Goal: Information Seeking & Learning: Learn about a topic

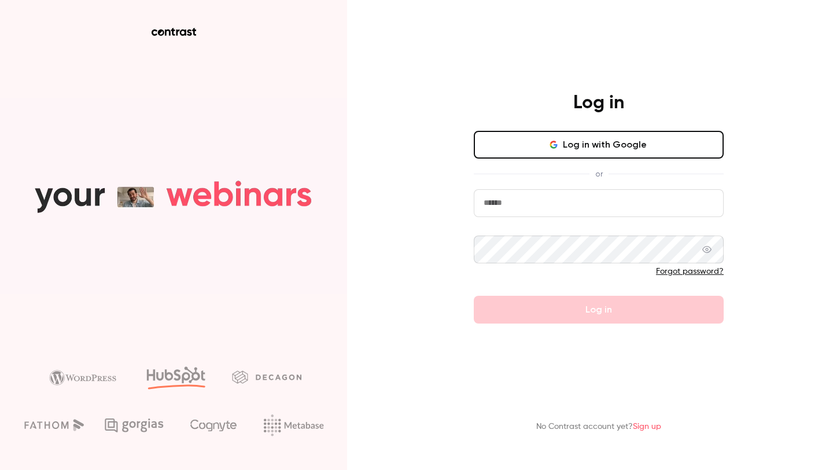
click at [571, 135] on button "Log in with Google" at bounding box center [599, 145] width 250 height 28
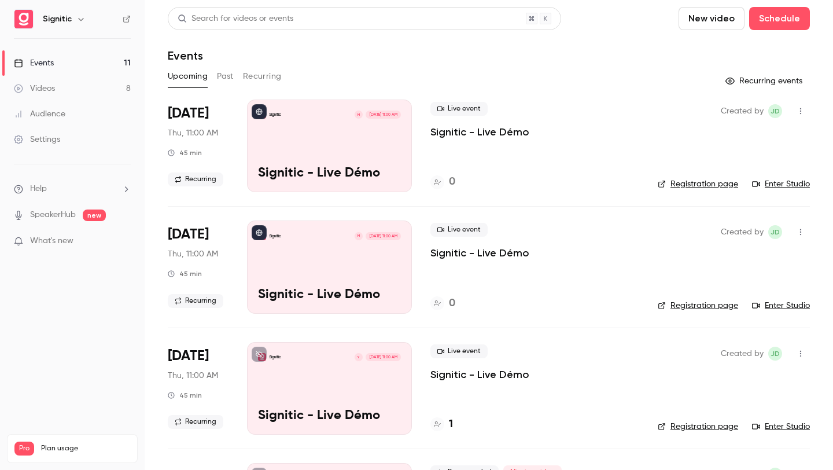
click at [230, 77] on button "Past" at bounding box center [225, 76] width 17 height 19
click at [265, 72] on button "Recurring" at bounding box center [262, 76] width 39 height 19
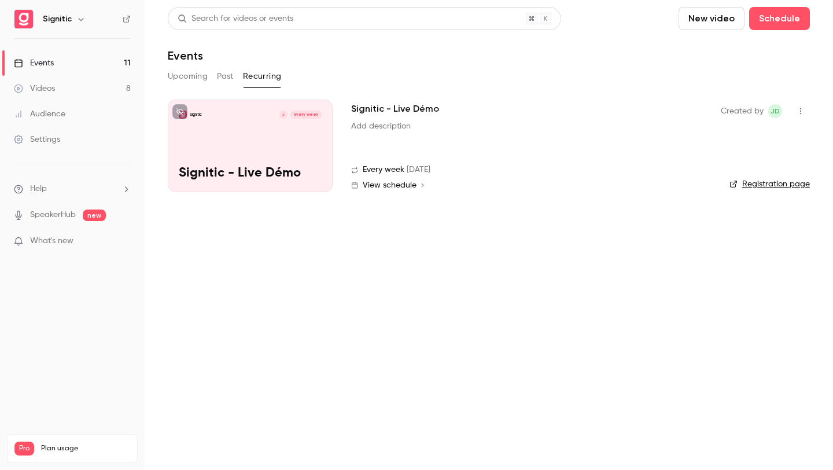
click at [218, 75] on button "Past" at bounding box center [225, 76] width 17 height 19
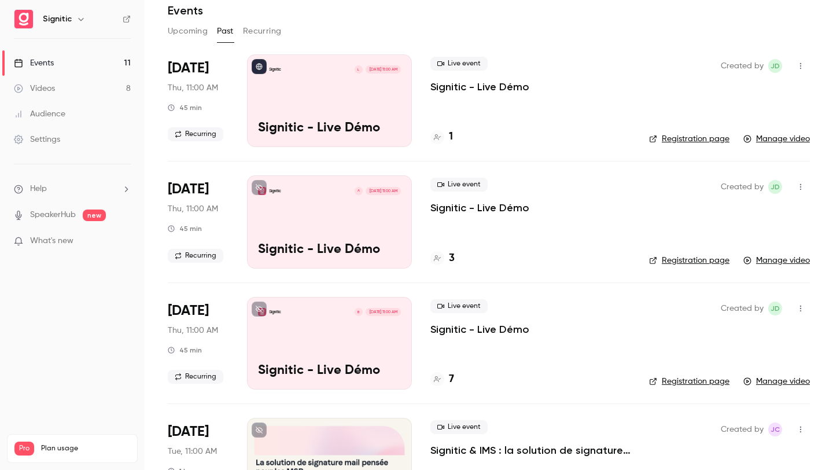
scroll to position [47, 0]
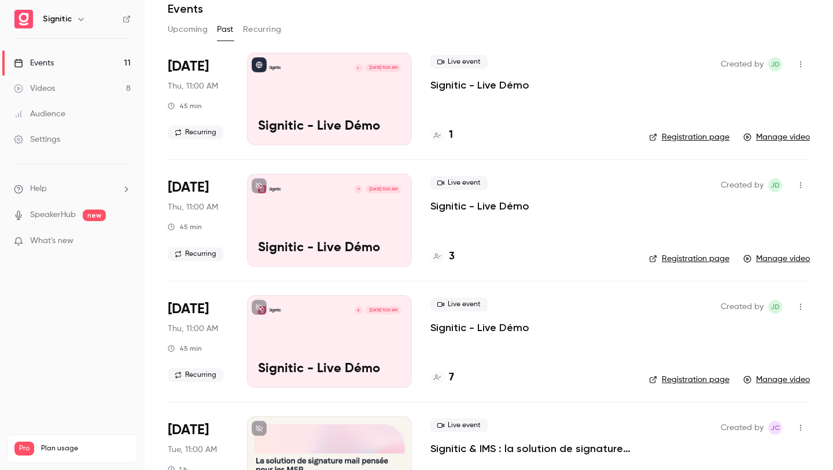
click at [98, 237] on p "What's new" at bounding box center [63, 241] width 98 height 12
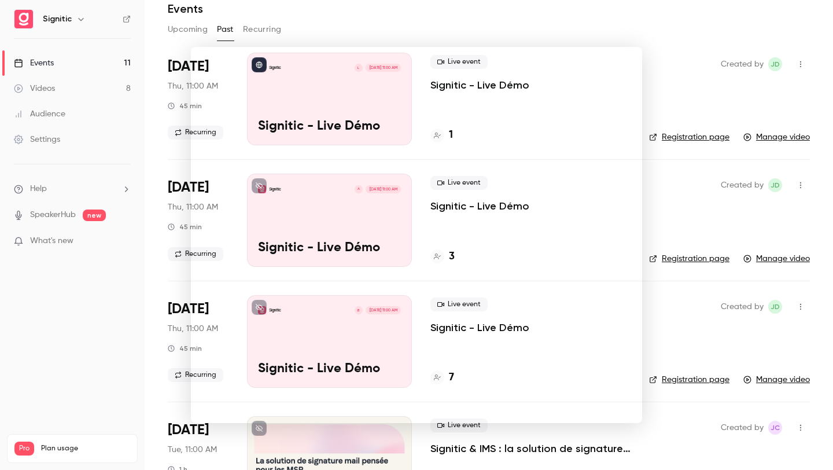
click at [644, 83] on div at bounding box center [416, 235] width 833 height 470
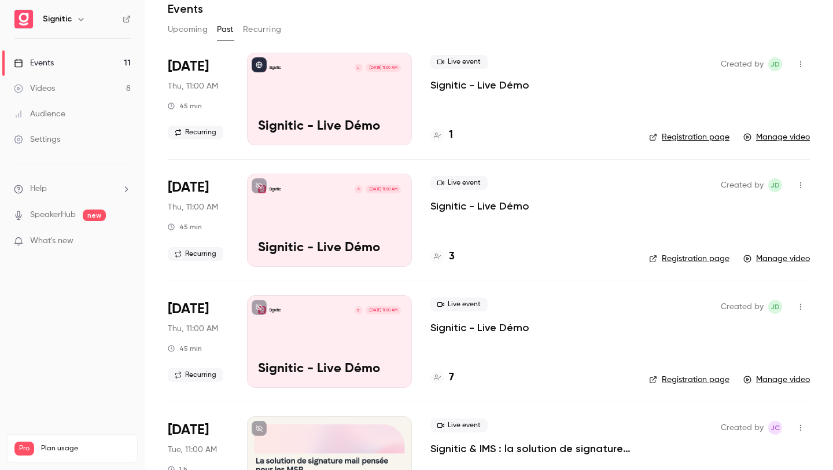
click at [80, 215] on p "SpeakerHub new" at bounding box center [60, 215] width 92 height 12
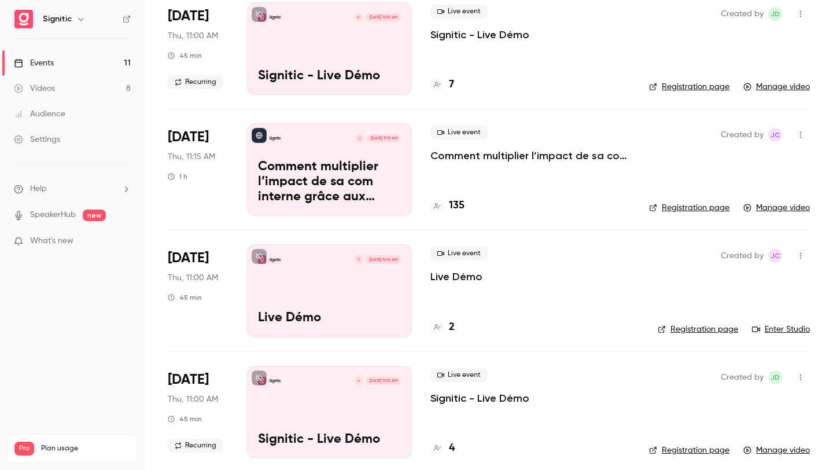
scroll to position [712, 0]
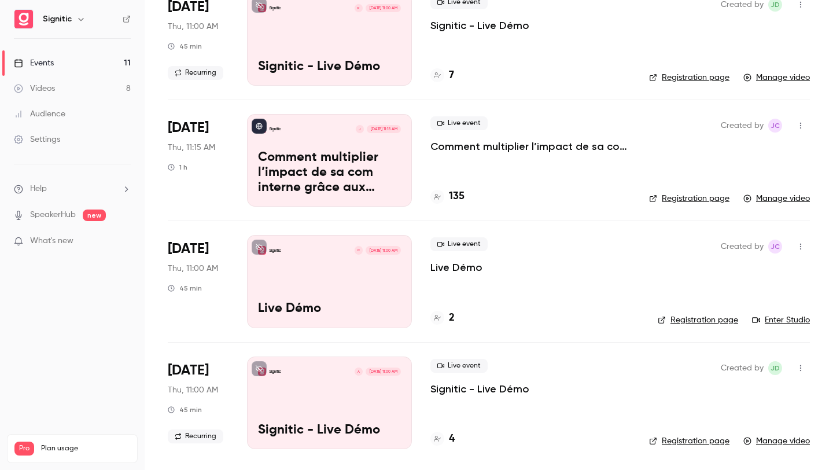
click at [439, 317] on icon at bounding box center [437, 318] width 7 height 6
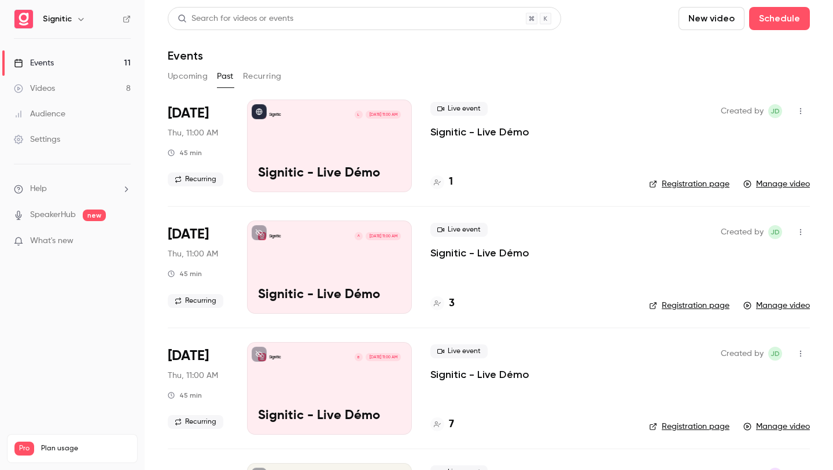
scroll to position [31, 0]
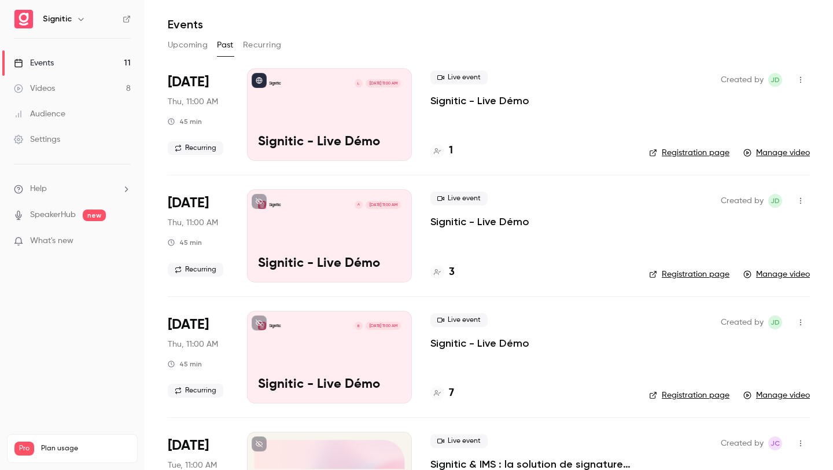
click at [438, 274] on icon at bounding box center [437, 272] width 7 height 7
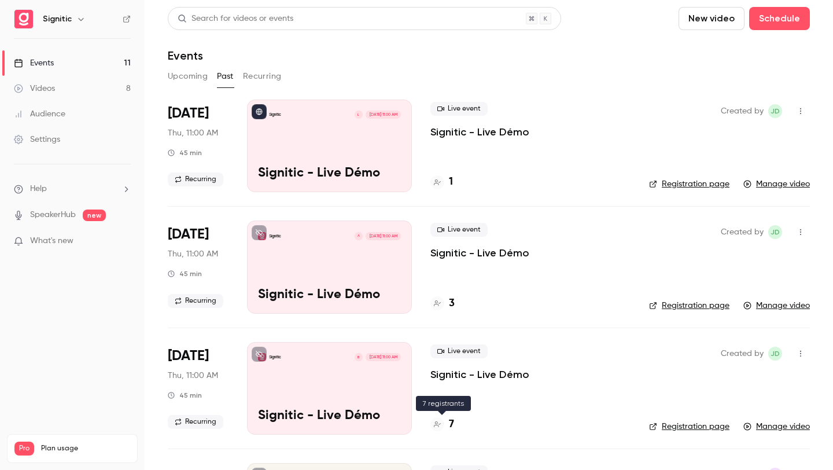
click at [439, 425] on icon at bounding box center [437, 424] width 7 height 7
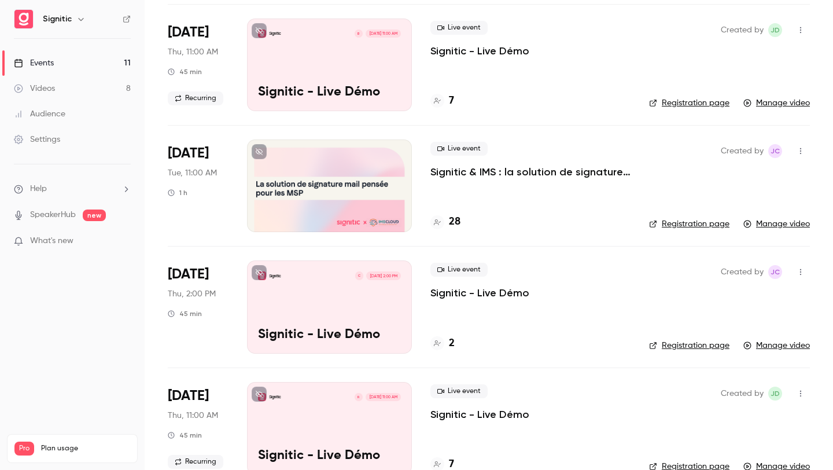
scroll to position [324, 0]
click at [446, 223] on div "28" at bounding box center [446, 222] width 30 height 16
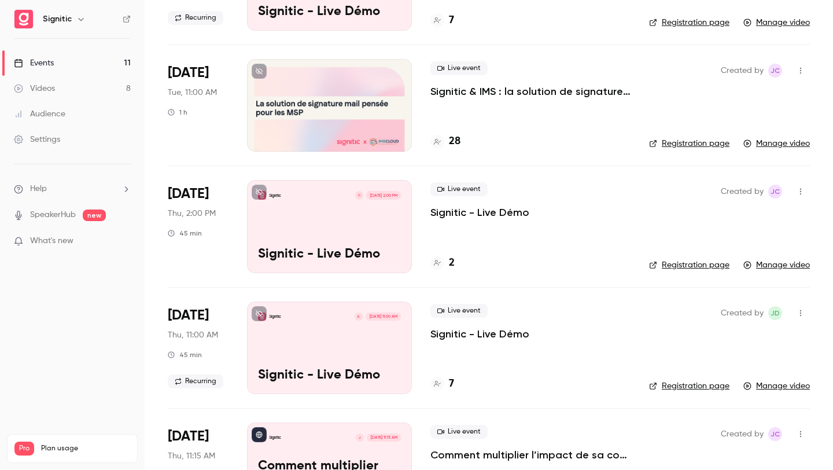
scroll to position [421, 0]
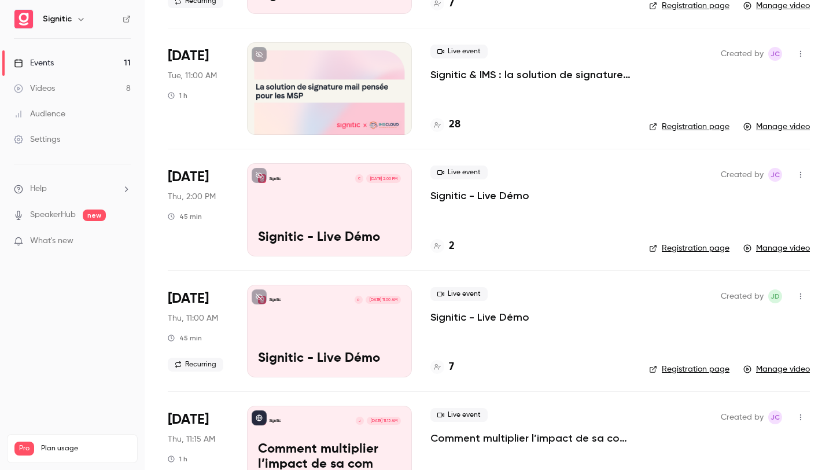
click at [264, 172] on button at bounding box center [259, 175] width 15 height 15
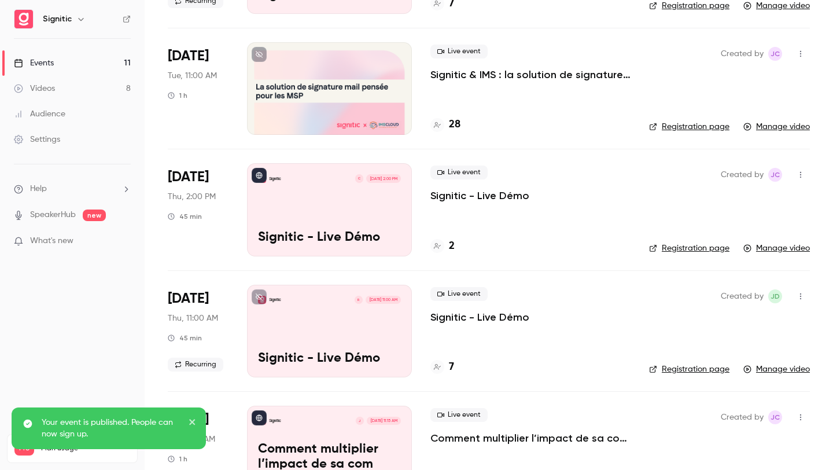
click at [259, 177] on icon at bounding box center [259, 175] width 7 height 7
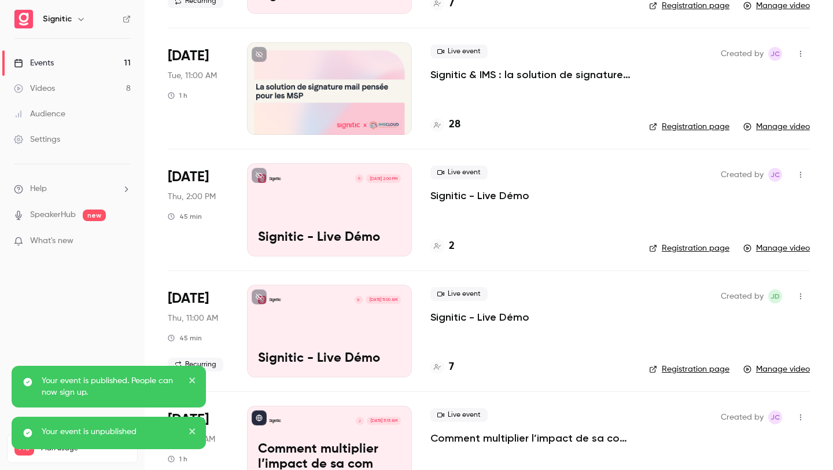
click at [192, 385] on button "close" at bounding box center [193, 382] width 8 height 14
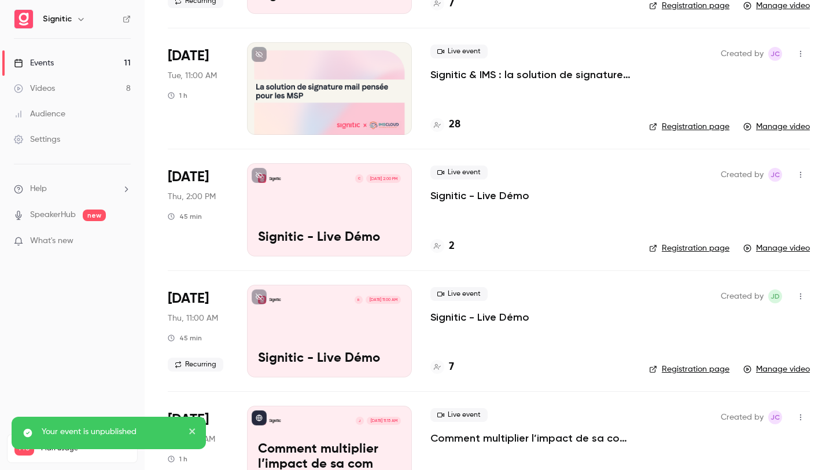
click at [190, 433] on icon "close" at bounding box center [192, 431] width 6 height 6
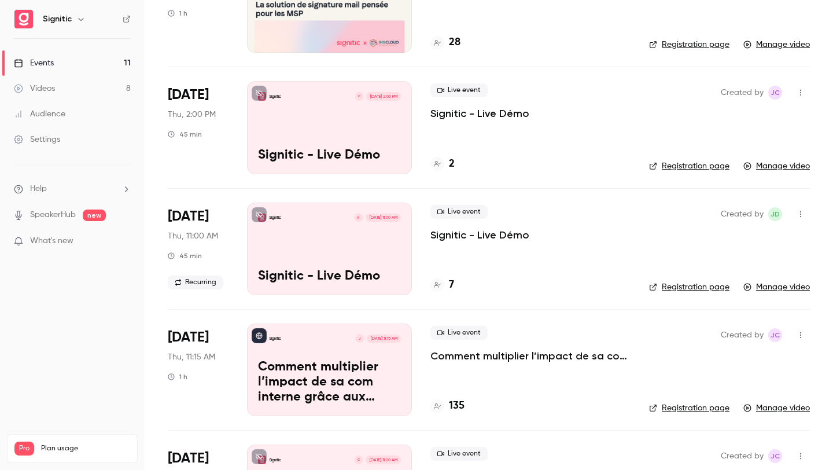
scroll to position [515, 0]
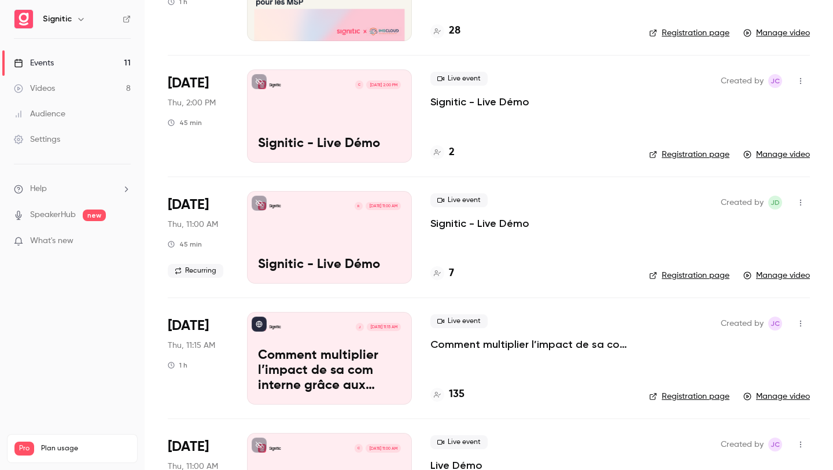
click at [439, 273] on icon at bounding box center [437, 273] width 7 height 6
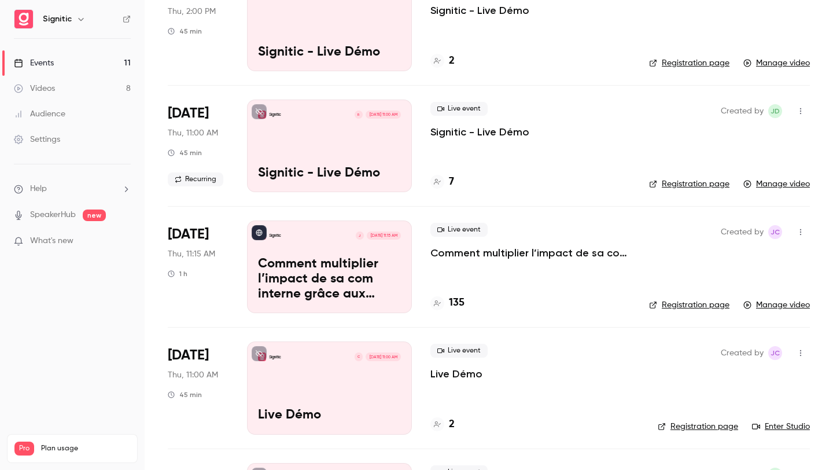
scroll to position [712, 0]
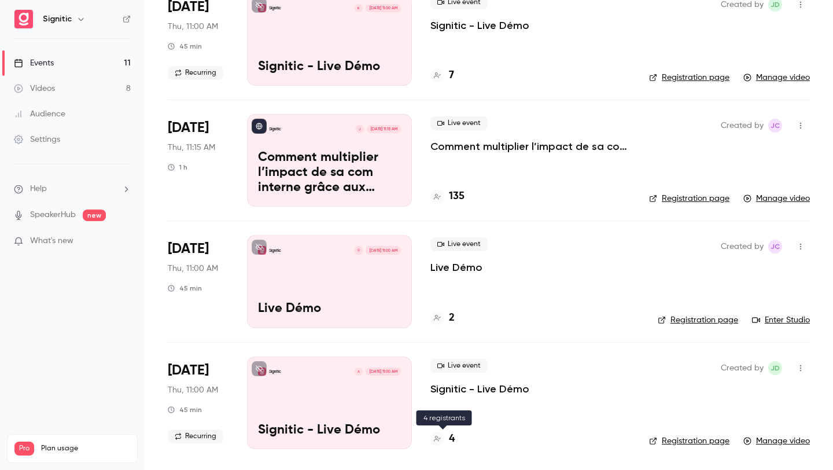
click at [439, 441] on icon at bounding box center [437, 438] width 7 height 7
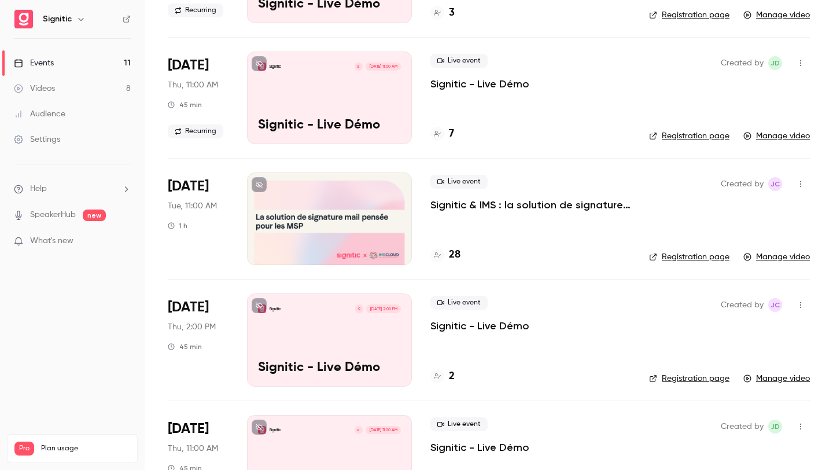
scroll to position [712, 0]
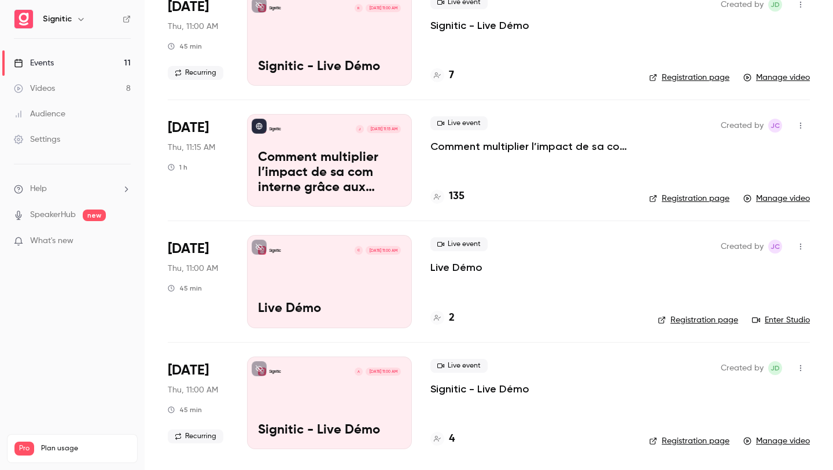
click at [442, 318] on div at bounding box center [438, 318] width 14 height 14
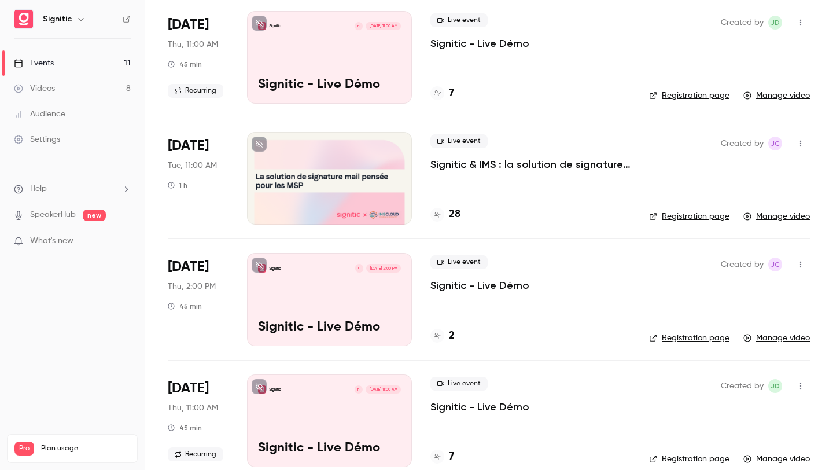
scroll to position [712, 0]
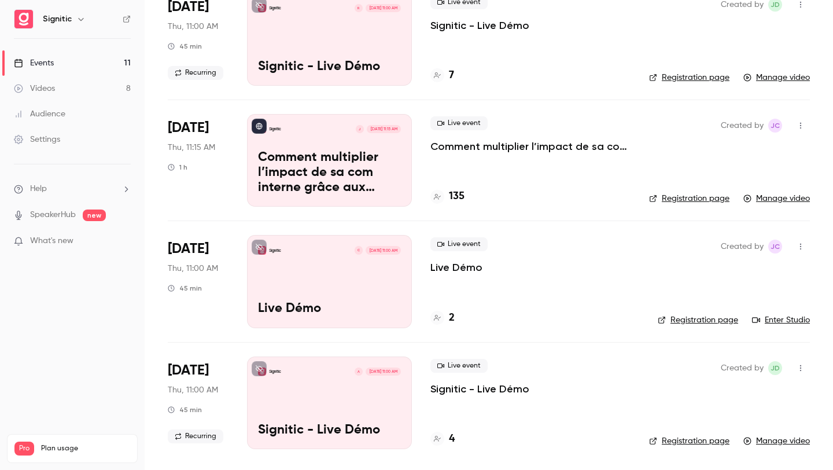
click at [351, 289] on div "Signitic C [DATE] 11:00 AM Live Démo" at bounding box center [329, 281] width 165 height 93
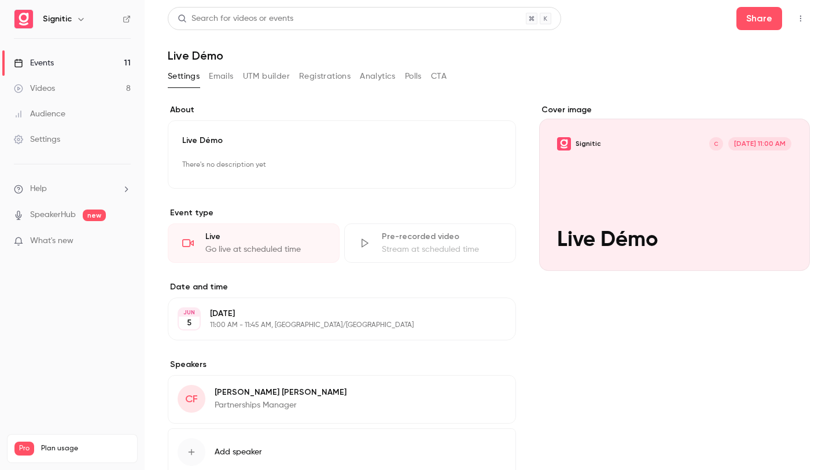
click at [644, 212] on div "Cover image" at bounding box center [674, 187] width 271 height 167
click at [0, 0] on input "Signitic C [DATE] 11:00 AM Live Démo" at bounding box center [0, 0] width 0 height 0
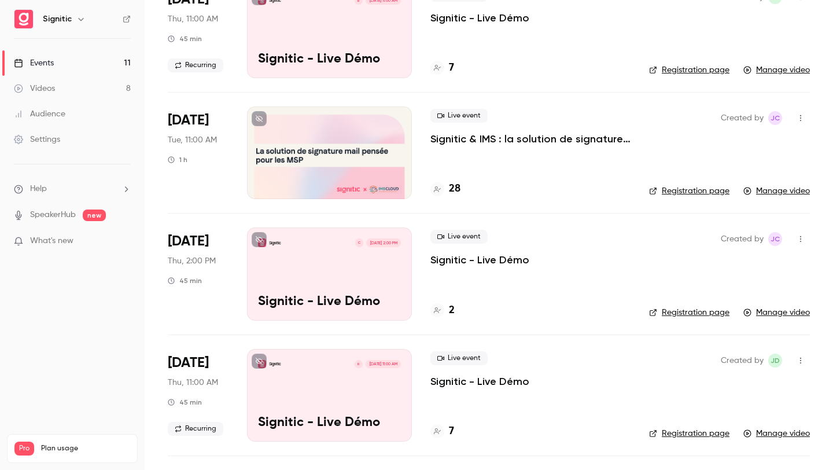
scroll to position [712, 0]
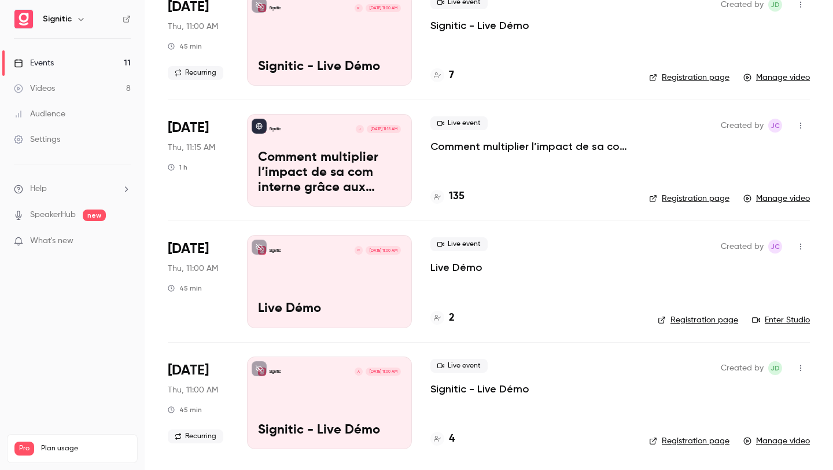
click at [59, 92] on link "Videos 8" at bounding box center [72, 88] width 145 height 25
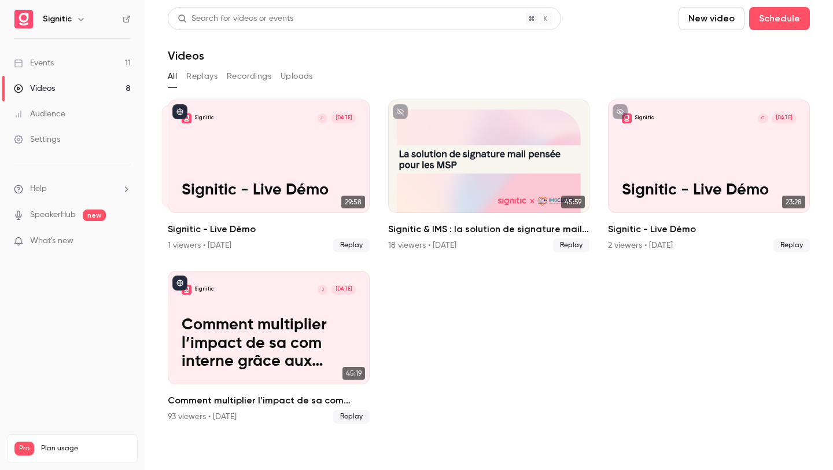
click at [202, 75] on button "Replays" at bounding box center [201, 76] width 31 height 19
click at [251, 72] on button "Recordings" at bounding box center [249, 76] width 45 height 19
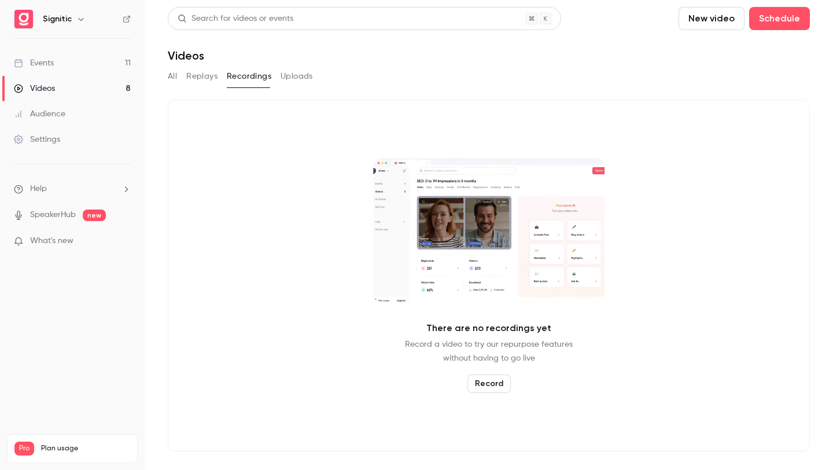
click at [296, 75] on button "Uploads" at bounding box center [297, 76] width 32 height 19
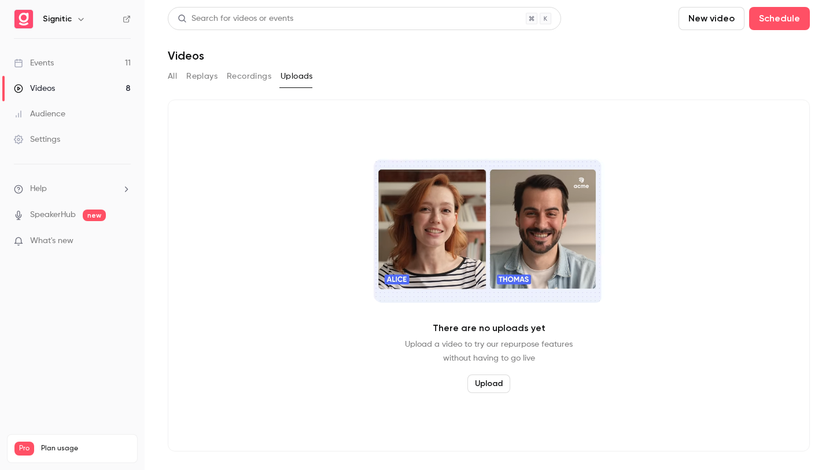
click at [193, 76] on button "Replays" at bounding box center [201, 76] width 31 height 19
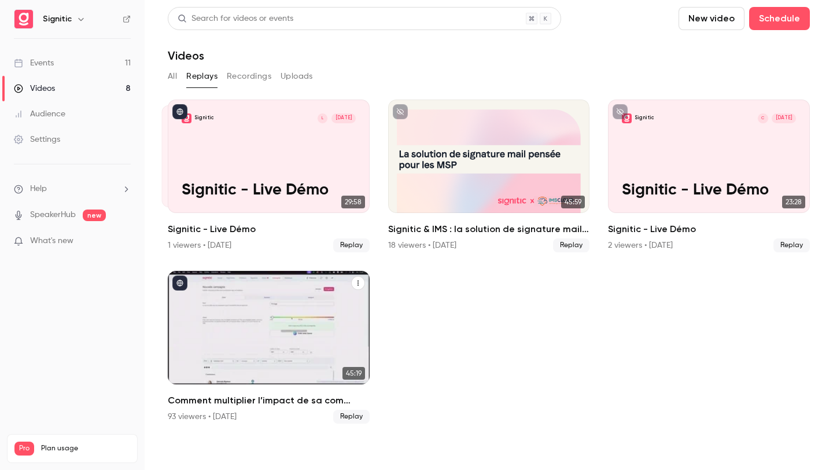
click at [314, 343] on p "Comment multiplier l’impact de sa com interne grâce aux signatures mail." at bounding box center [269, 343] width 175 height 55
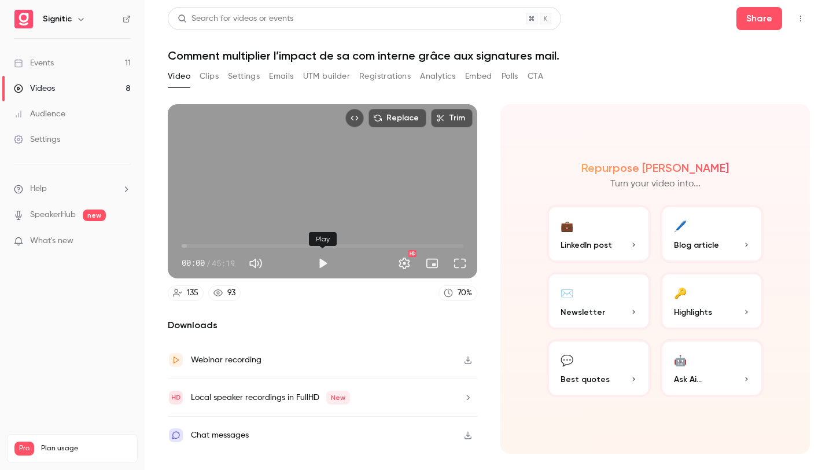
click at [324, 266] on button "Play" at bounding box center [322, 263] width 23 height 23
click at [318, 269] on button "Pause" at bounding box center [322, 263] width 23 height 23
type input "***"
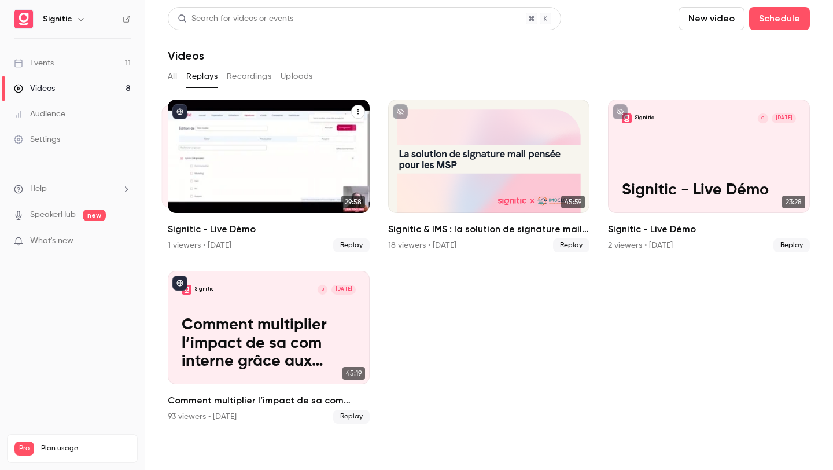
click at [306, 194] on p "Signitic - Live Démo" at bounding box center [269, 190] width 175 height 19
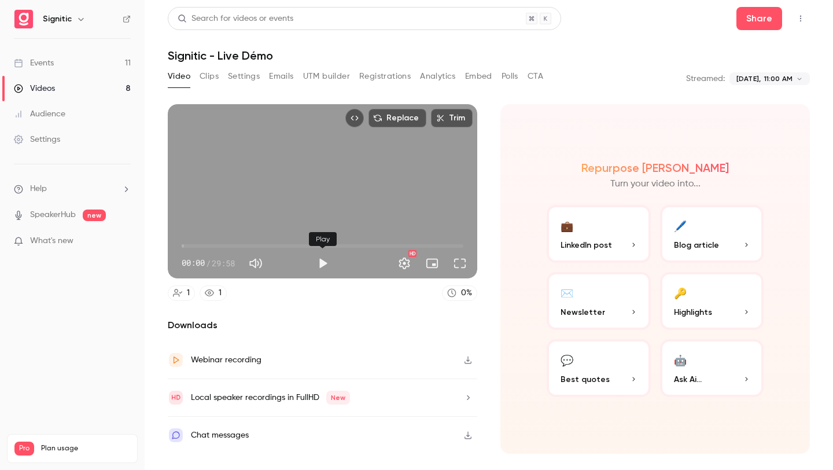
click at [323, 262] on button "Play" at bounding box center [322, 263] width 23 height 23
click at [323, 265] on button "Pause" at bounding box center [322, 263] width 23 height 23
type input "****"
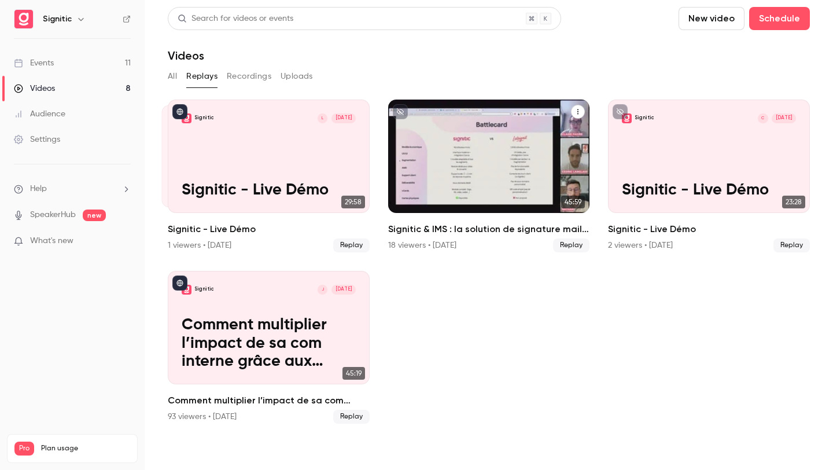
click at [493, 158] on div "Signitic & IMS : la solution de signature mail pensée pour les MSP" at bounding box center [489, 156] width 202 height 113
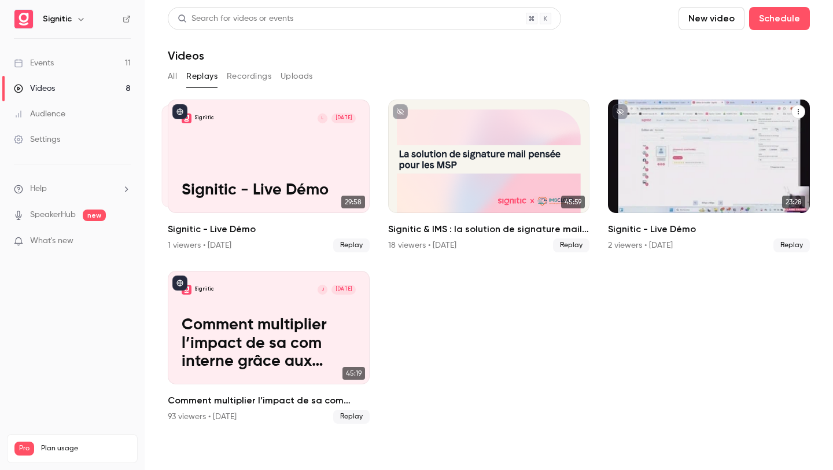
click at [707, 167] on div "Signitic C [DATE] Signitic - Live Démo" at bounding box center [709, 156] width 202 height 113
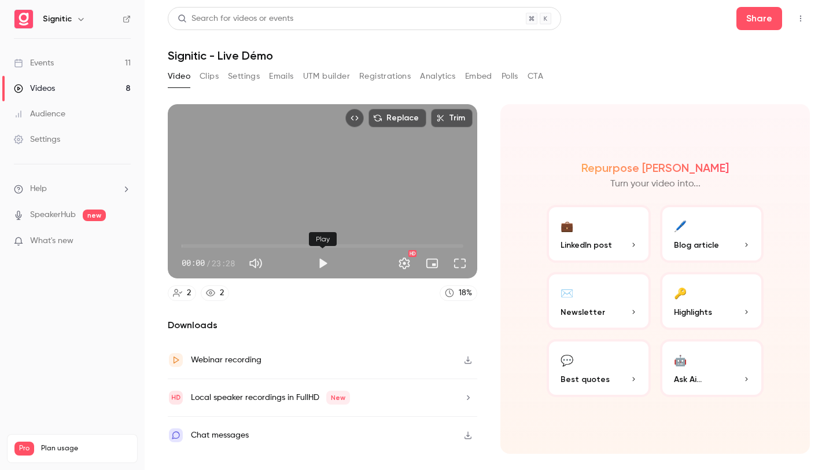
click at [321, 264] on button "Play" at bounding box center [322, 263] width 23 height 23
click at [321, 264] on button "Pause" at bounding box center [322, 263] width 23 height 23
type input "***"
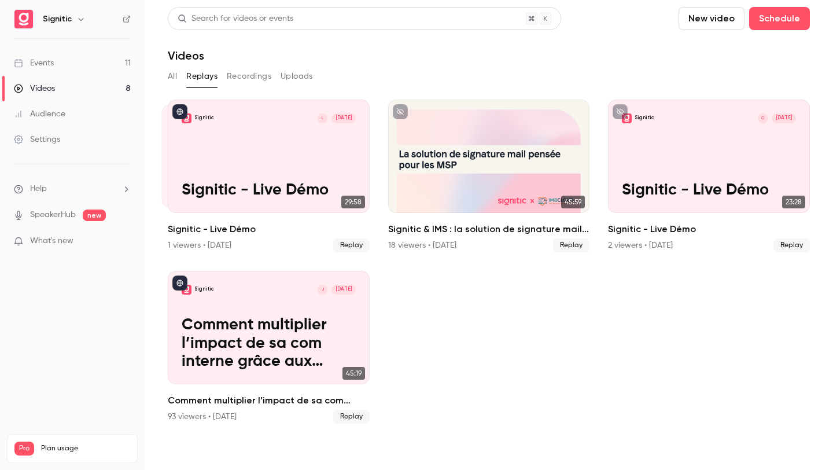
click at [171, 74] on button "All" at bounding box center [172, 76] width 9 height 19
click at [69, 57] on link "Events 11" at bounding box center [72, 62] width 145 height 25
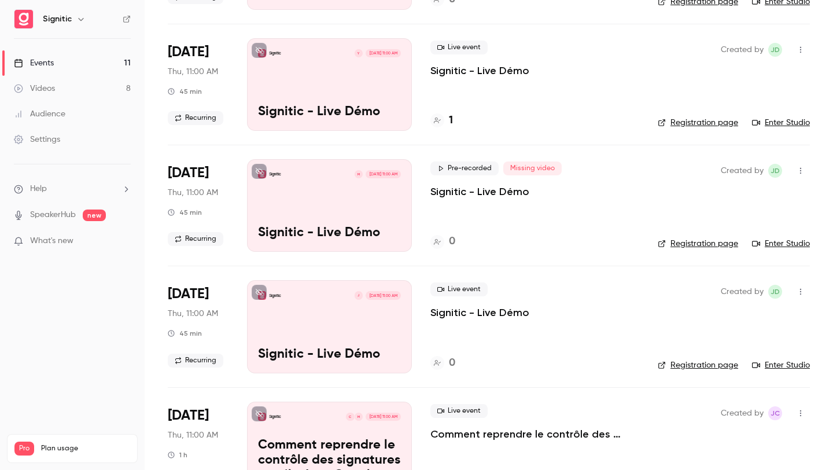
scroll to position [308, 0]
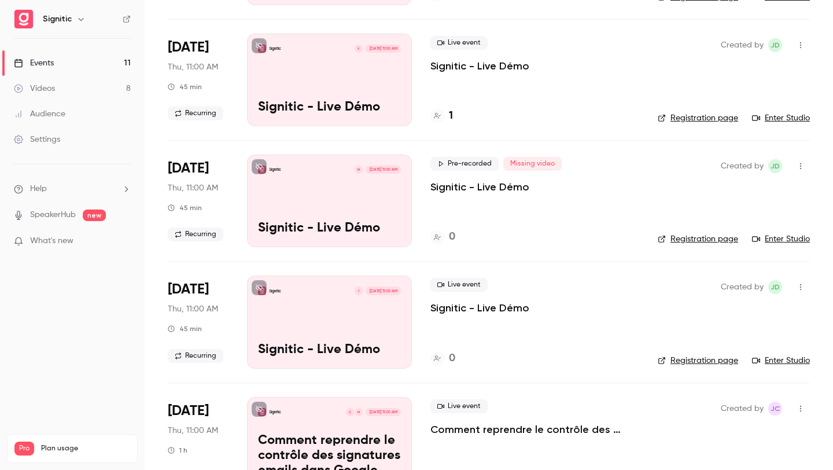
click at [692, 239] on link "Registration page" at bounding box center [698, 239] width 80 height 12
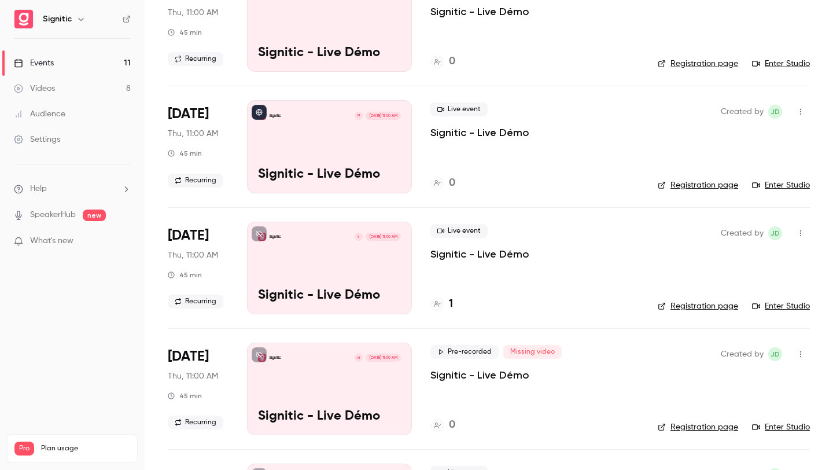
scroll to position [0, 0]
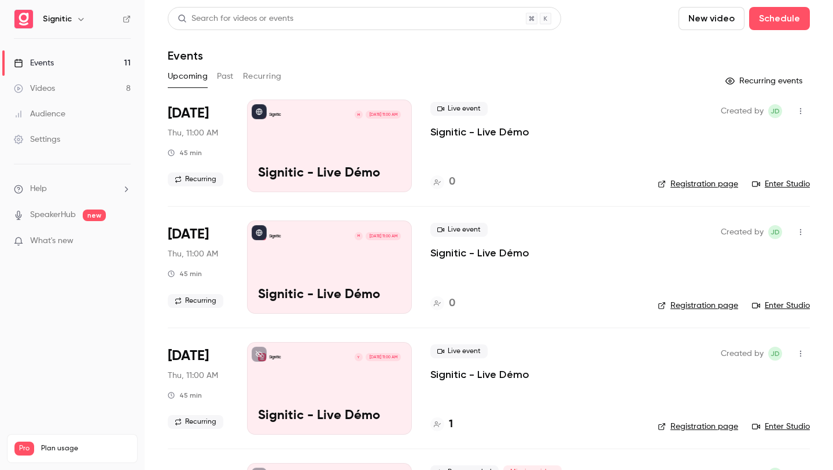
click at [221, 76] on button "Past" at bounding box center [225, 76] width 17 height 19
click at [697, 306] on link "Registration page" at bounding box center [689, 306] width 80 height 12
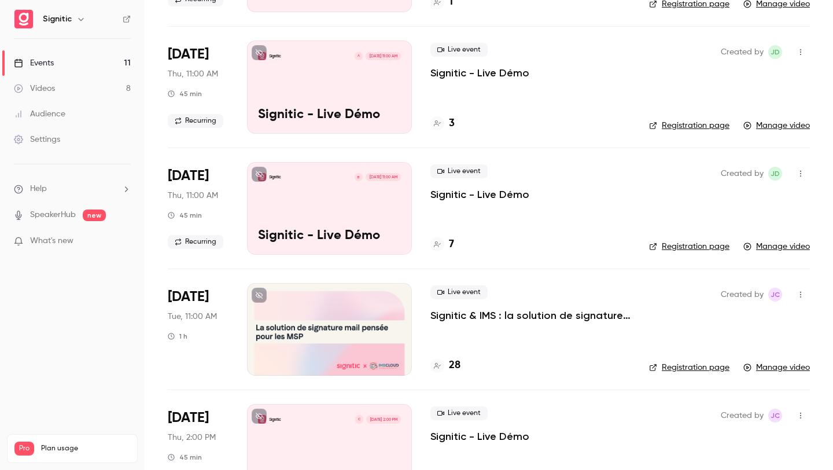
scroll to position [185, 0]
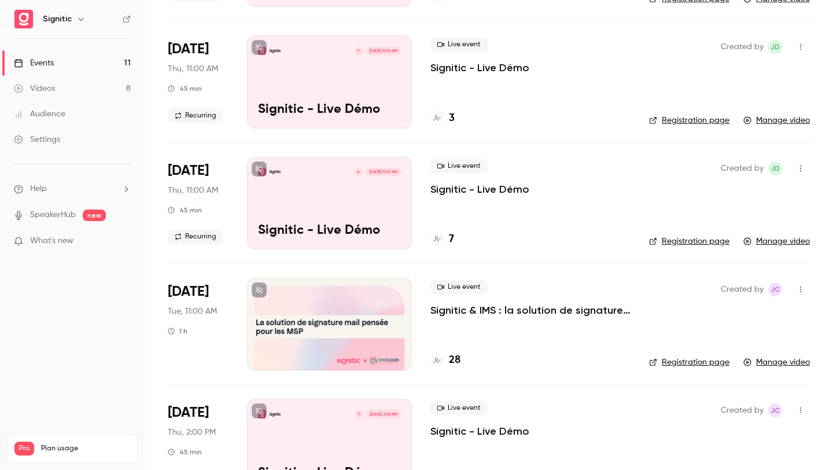
click at [691, 238] on link "Registration page" at bounding box center [689, 242] width 80 height 12
